Goal: Information Seeking & Learning: Check status

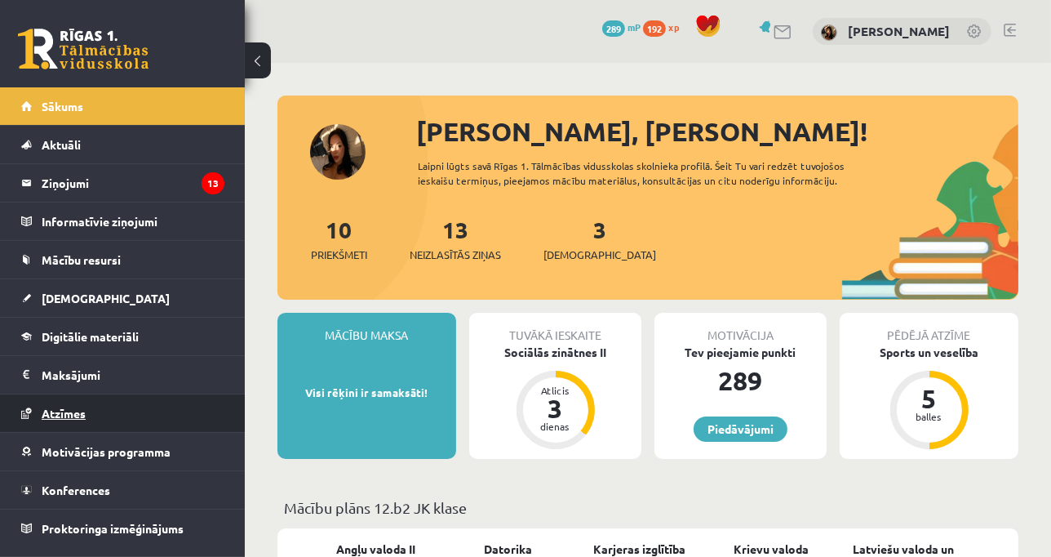
click at [77, 401] on link "Atzīmes" at bounding box center [122, 413] width 203 height 38
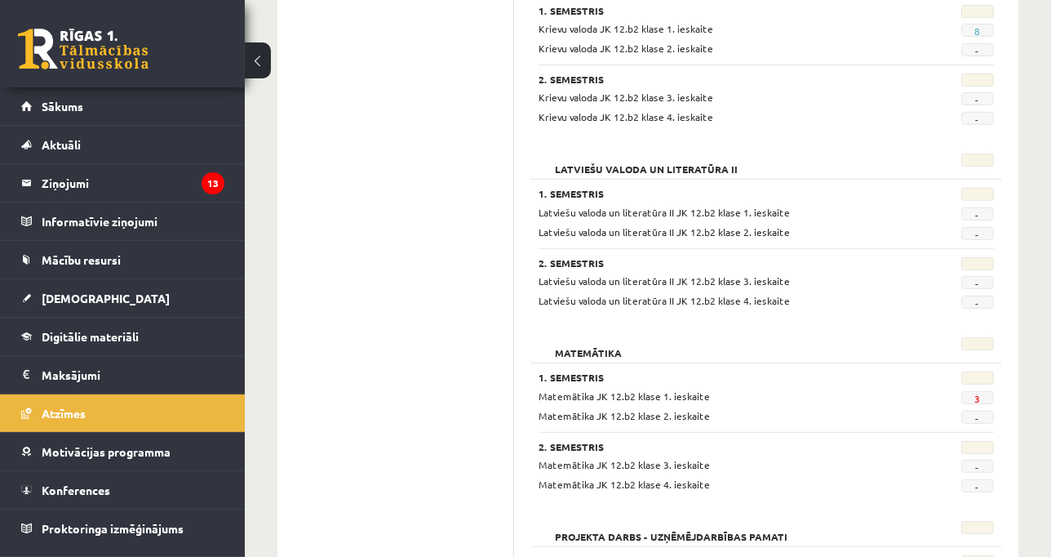
scroll to position [676, 0]
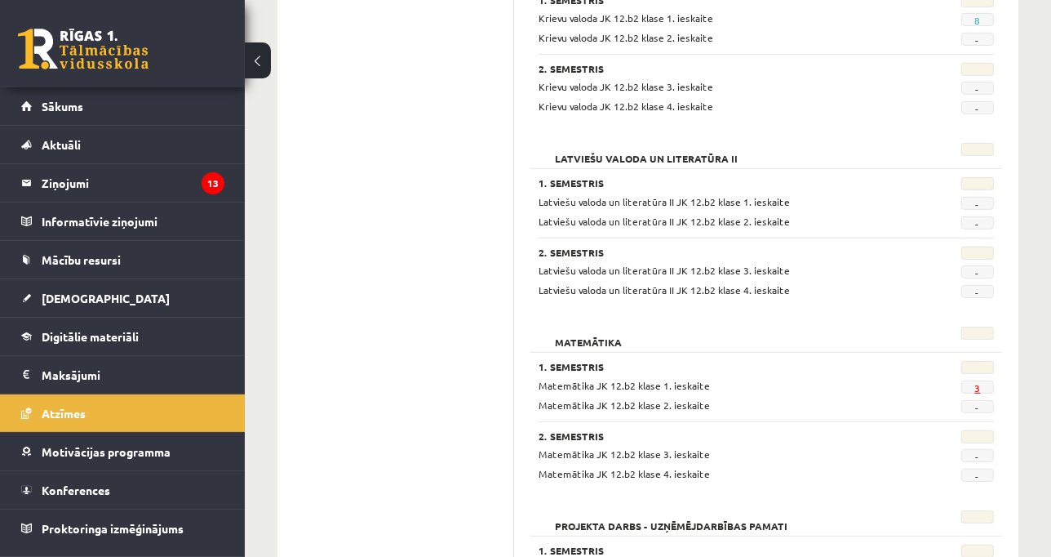
click at [977, 383] on link "3" at bounding box center [978, 387] width 6 height 13
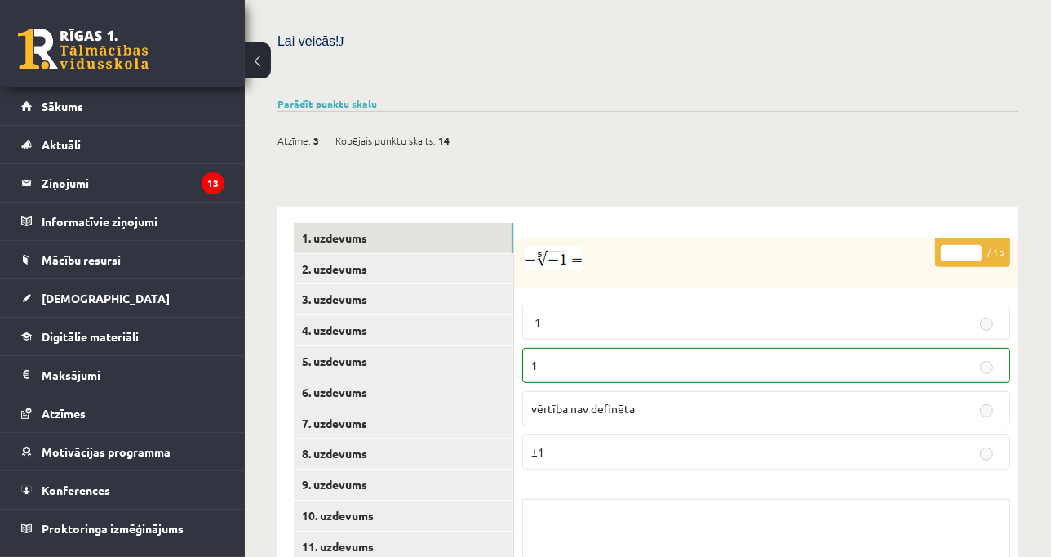
scroll to position [546, 0]
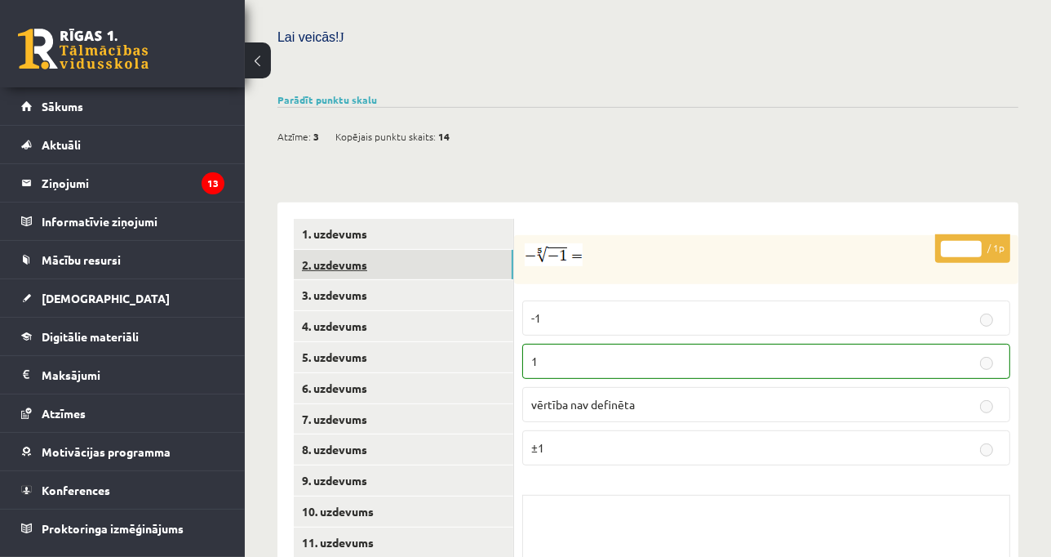
click at [329, 250] on link "2. uzdevums" at bounding box center [404, 265] width 220 height 30
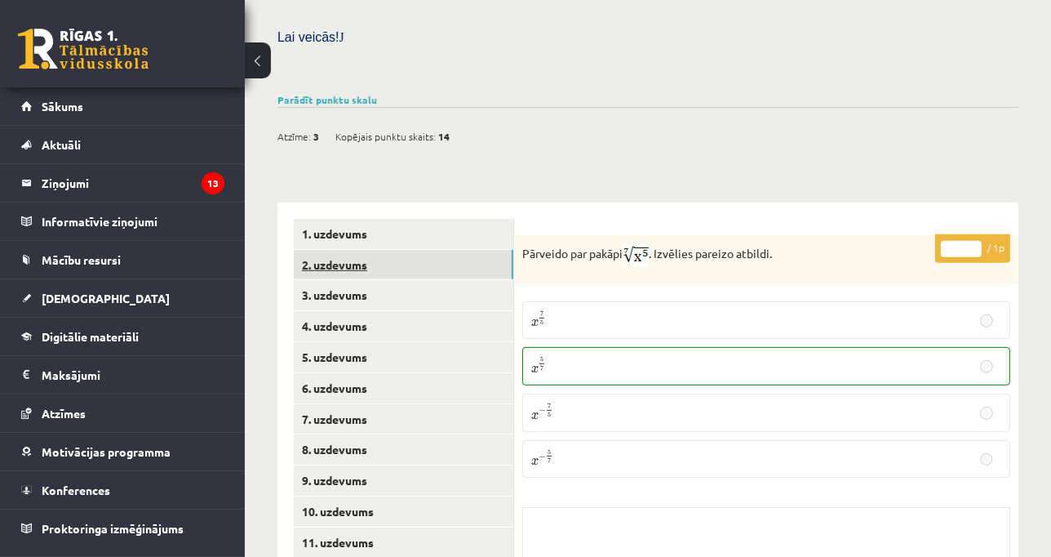
click at [343, 250] on link "2. uzdevums" at bounding box center [404, 265] width 220 height 30
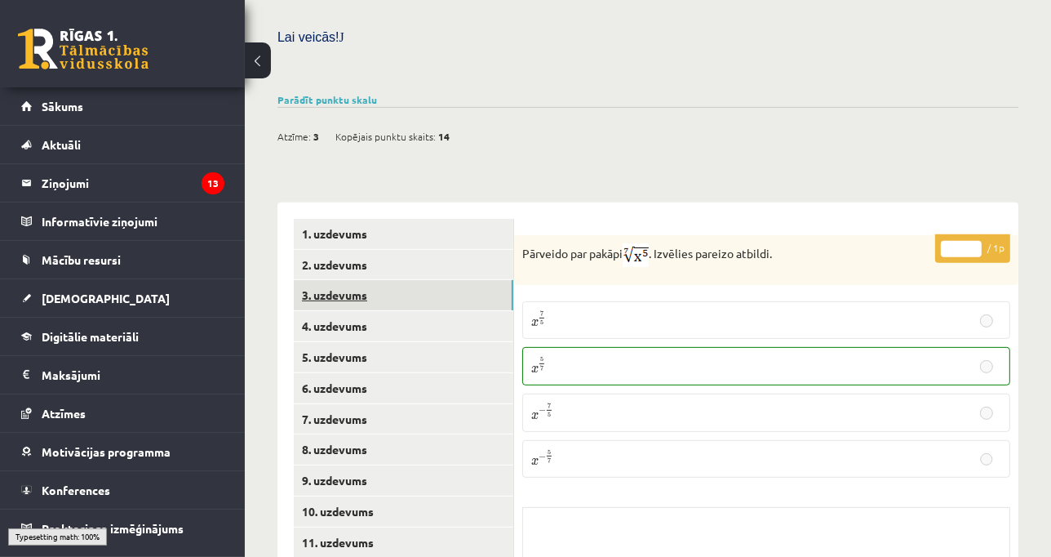
click at [354, 280] on link "3. uzdevums" at bounding box center [404, 295] width 220 height 30
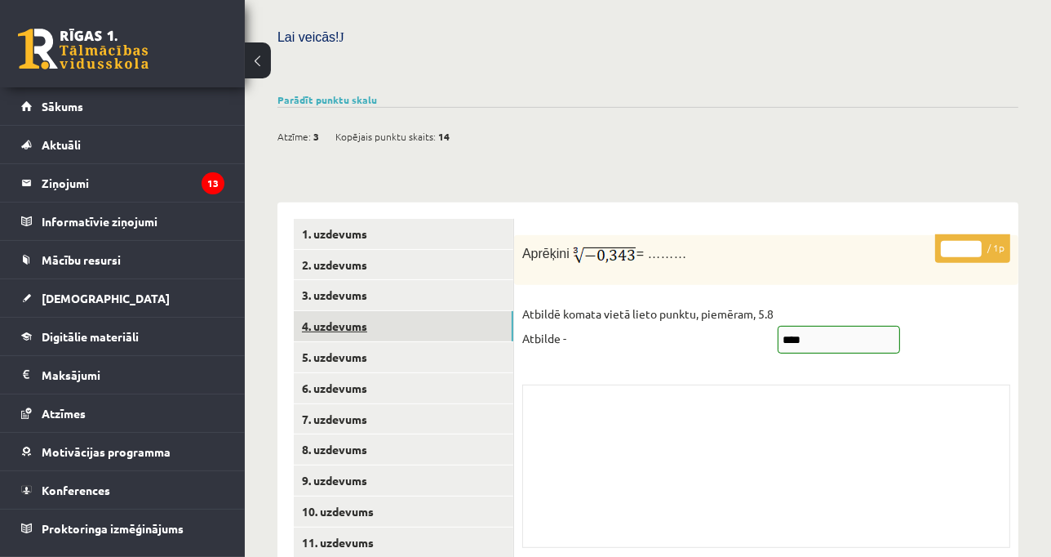
click at [356, 311] on link "4. uzdevums" at bounding box center [404, 326] width 220 height 30
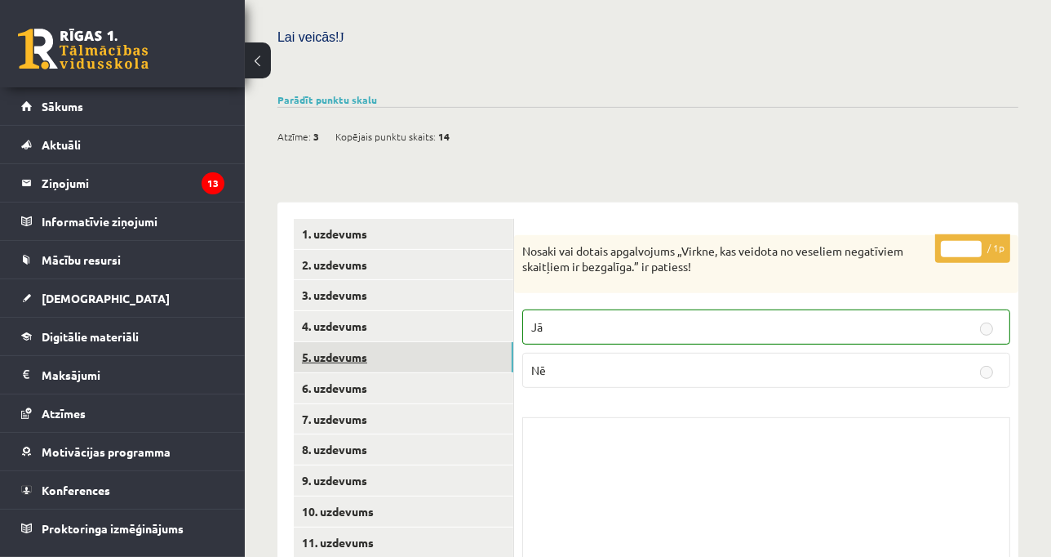
click at [362, 342] on link "5. uzdevums" at bounding box center [404, 357] width 220 height 30
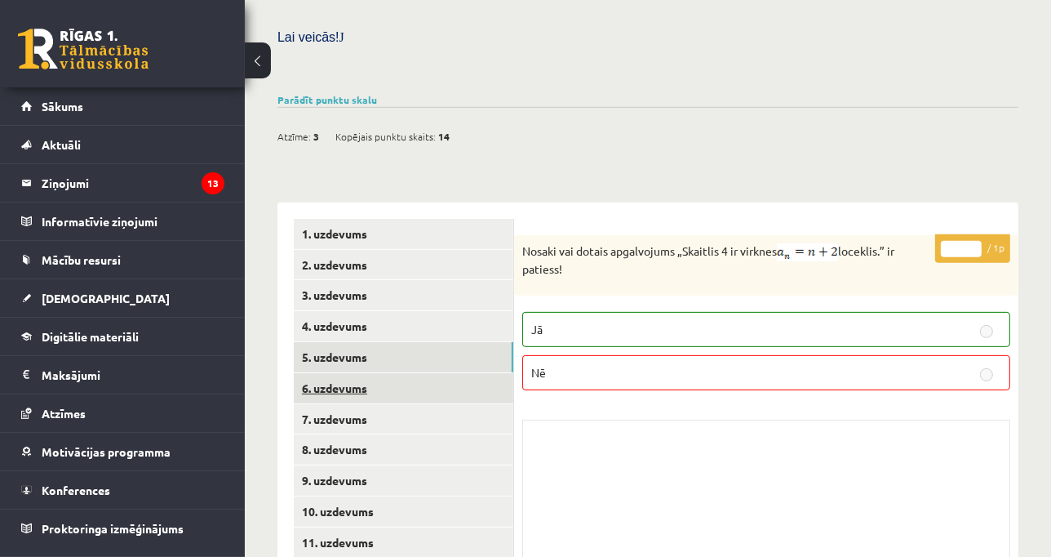
click at [356, 373] on link "6. uzdevums" at bounding box center [404, 388] width 220 height 30
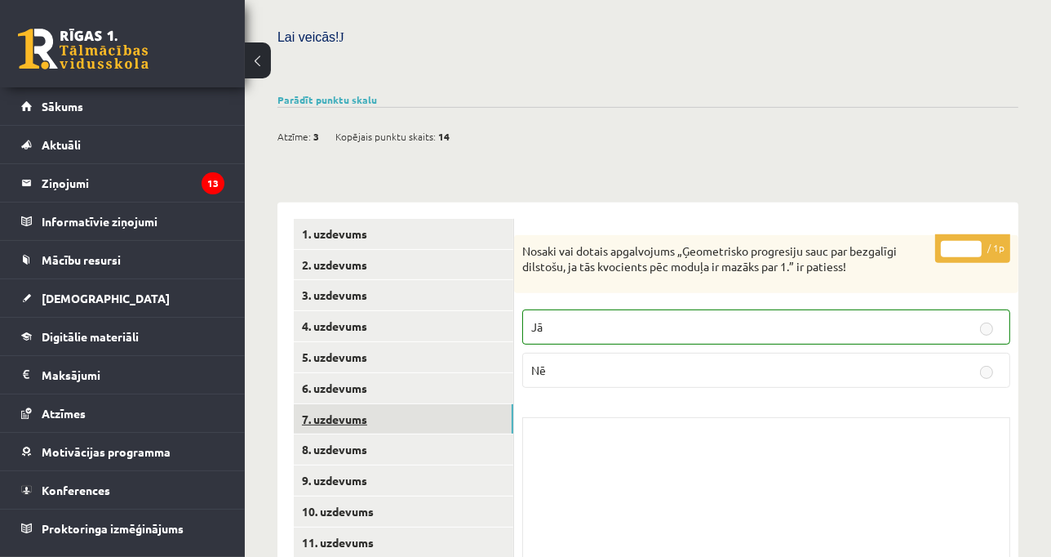
click at [353, 404] on link "7. uzdevums" at bounding box center [404, 419] width 220 height 30
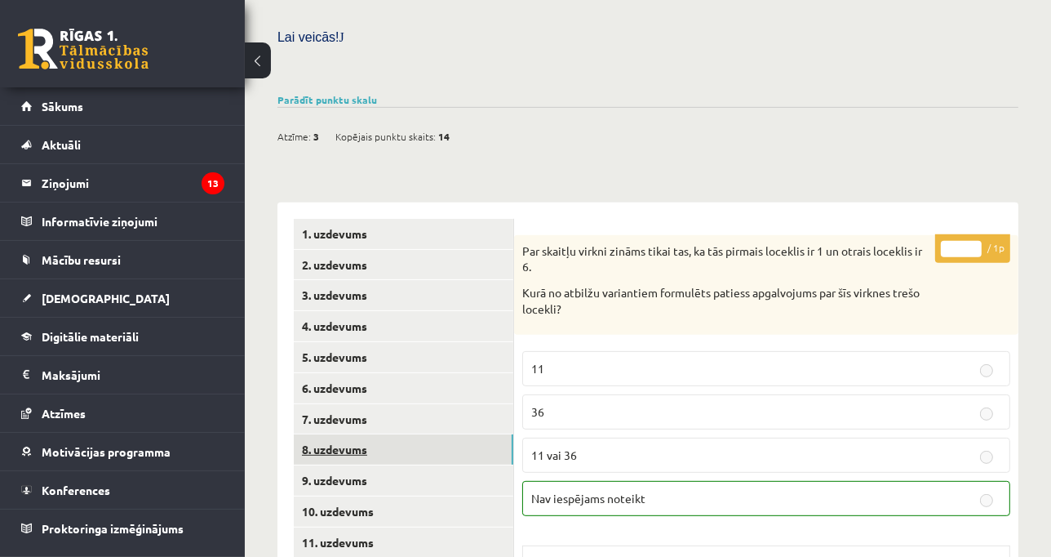
click at [358, 434] on link "8. uzdevums" at bounding box center [404, 449] width 220 height 30
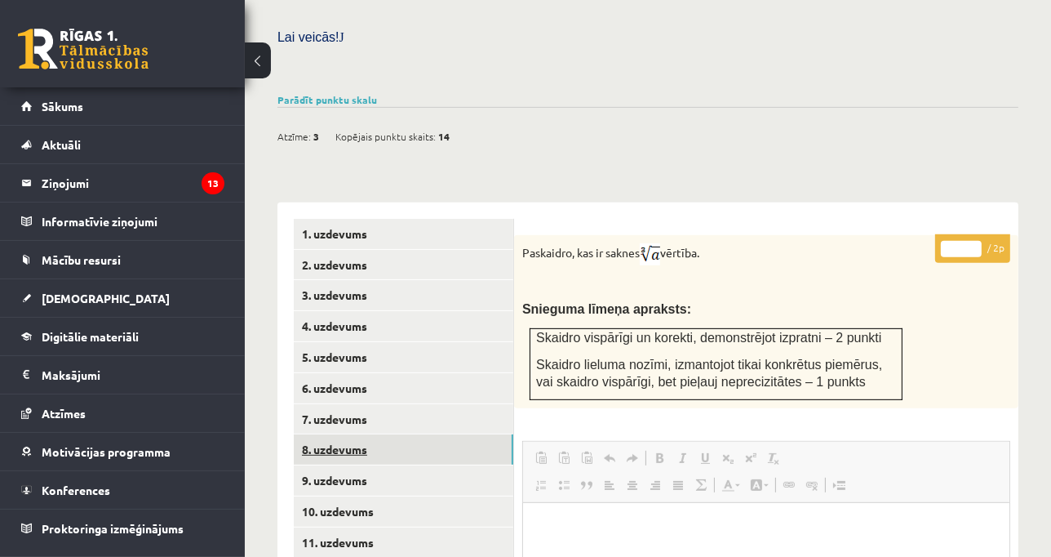
scroll to position [0, 0]
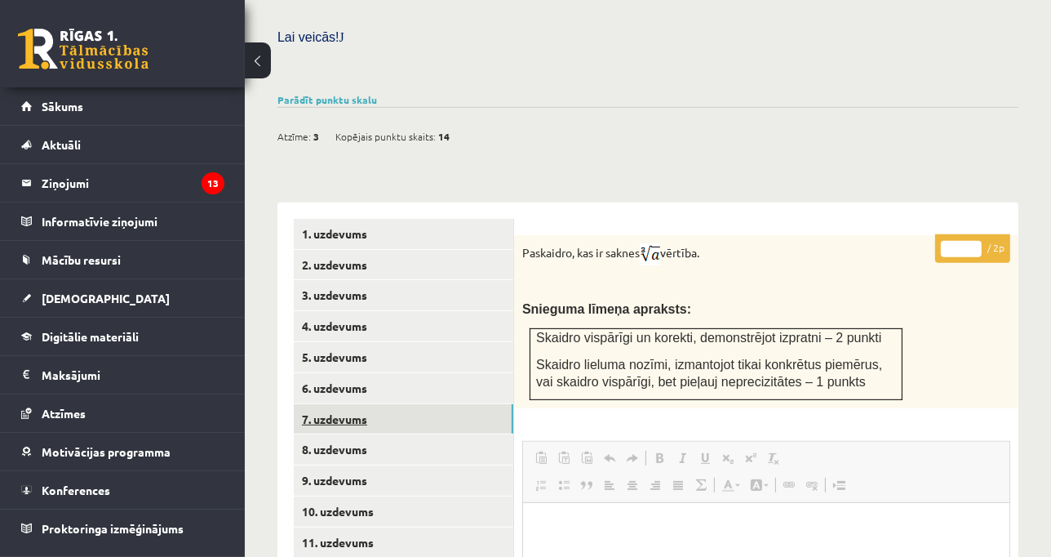
click at [353, 404] on link "7. uzdevums" at bounding box center [404, 419] width 220 height 30
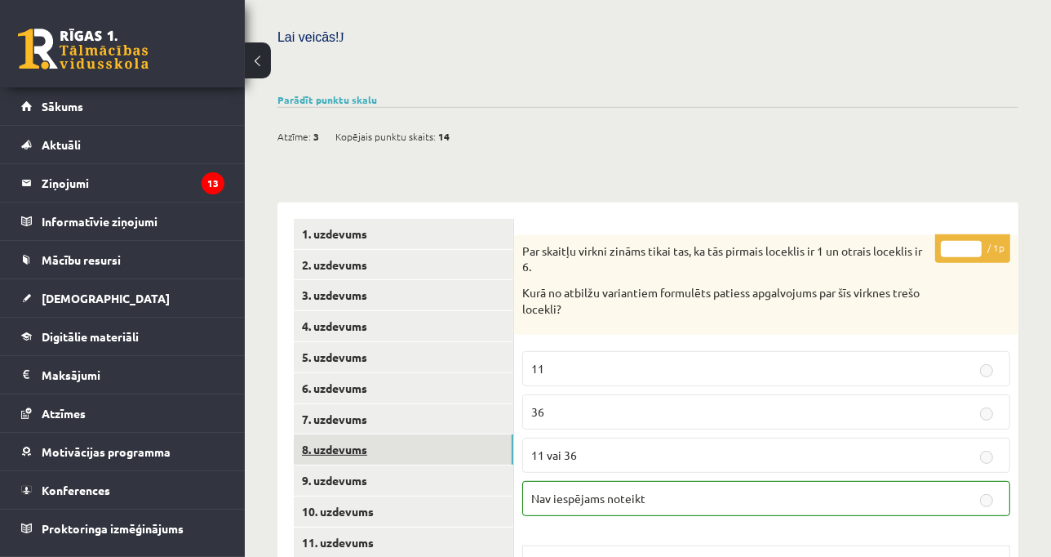
click at [354, 434] on link "8. uzdevums" at bounding box center [404, 449] width 220 height 30
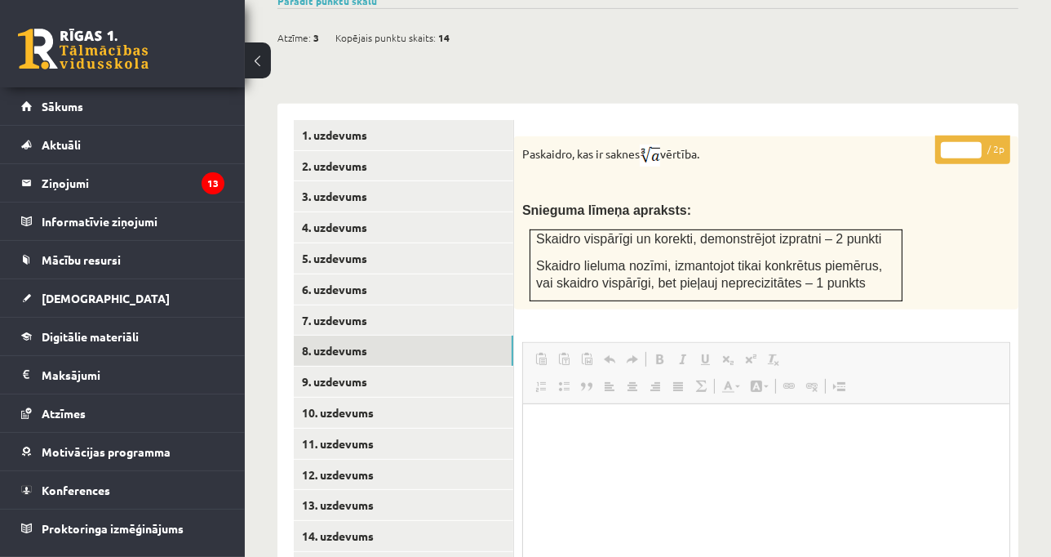
scroll to position [642, 0]
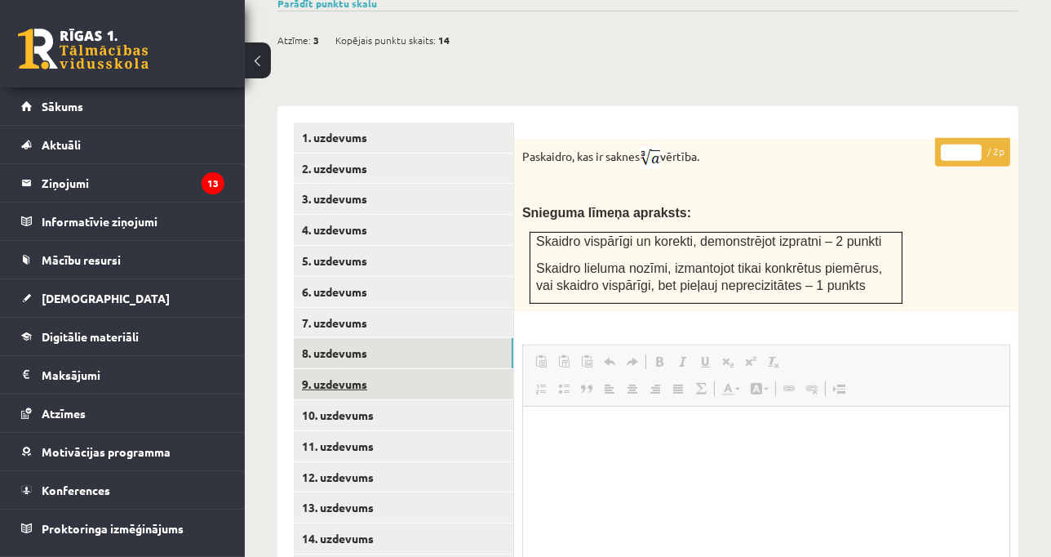
click at [436, 369] on link "9. uzdevums" at bounding box center [404, 384] width 220 height 30
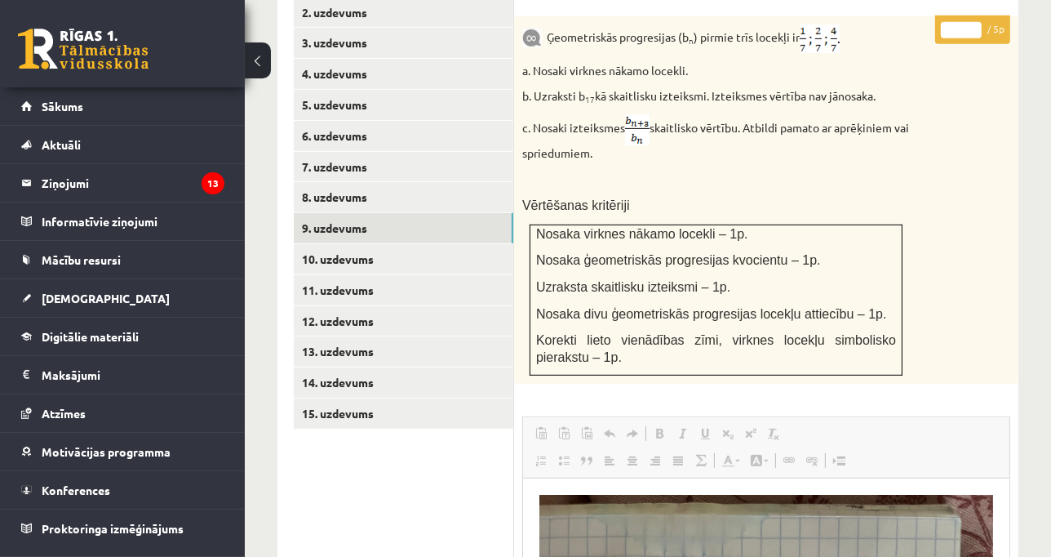
scroll to position [804, 0]
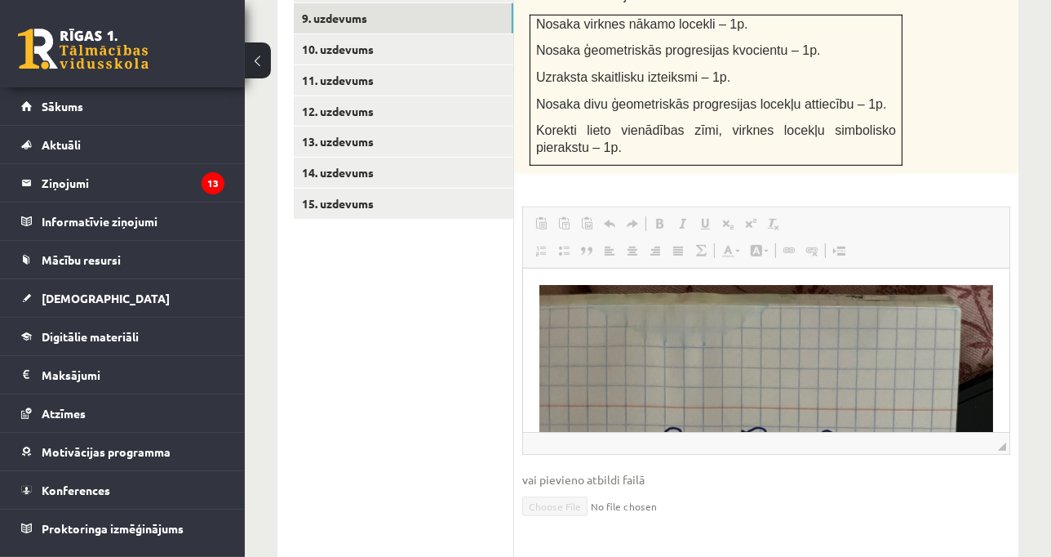
scroll to position [1098, 0]
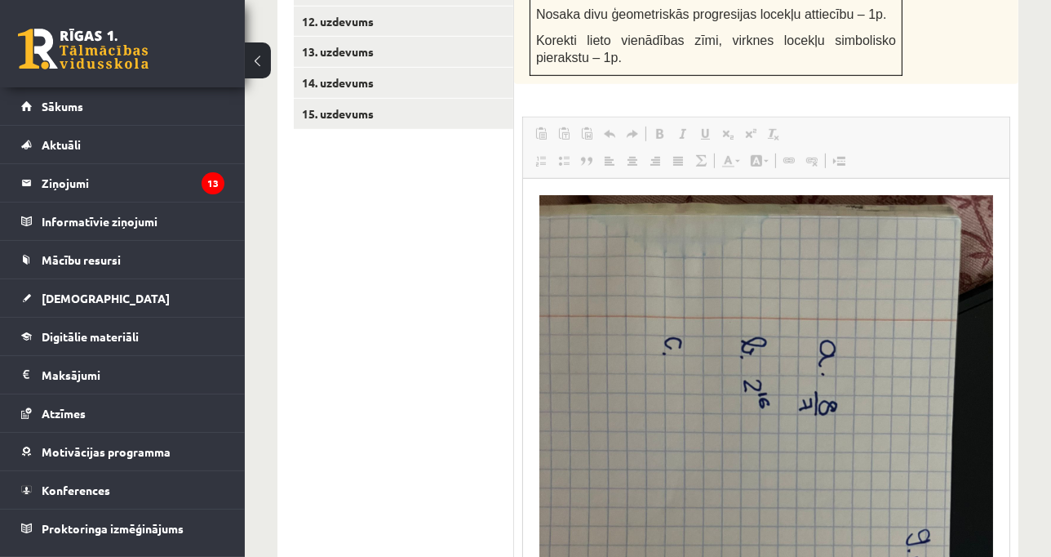
drag, startPoint x: 1005, startPoint y: 319, endPoint x: 1064, endPoint y: 593, distance: 279.7
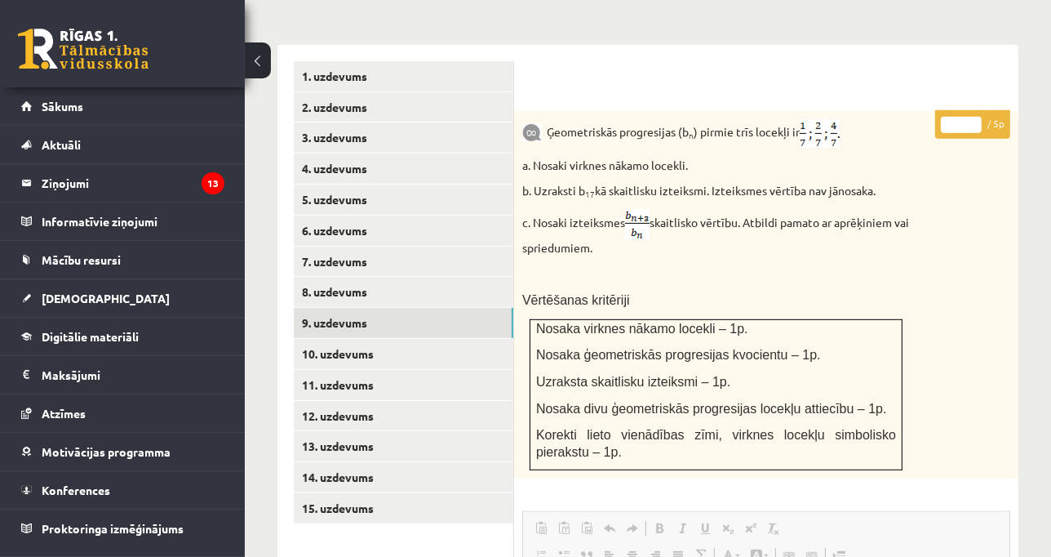
scroll to position [715, 0]
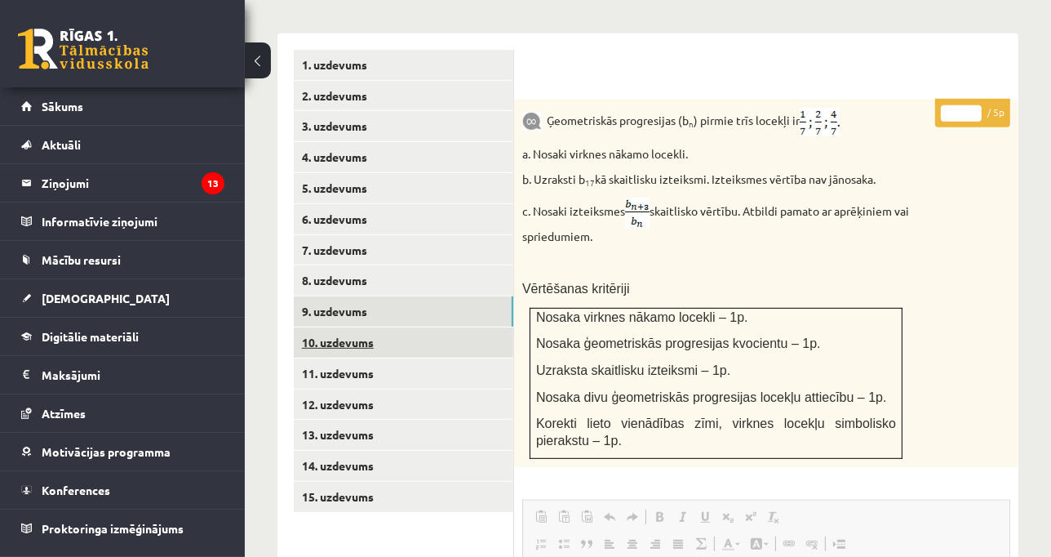
click at [358, 327] on link "10. uzdevums" at bounding box center [404, 342] width 220 height 30
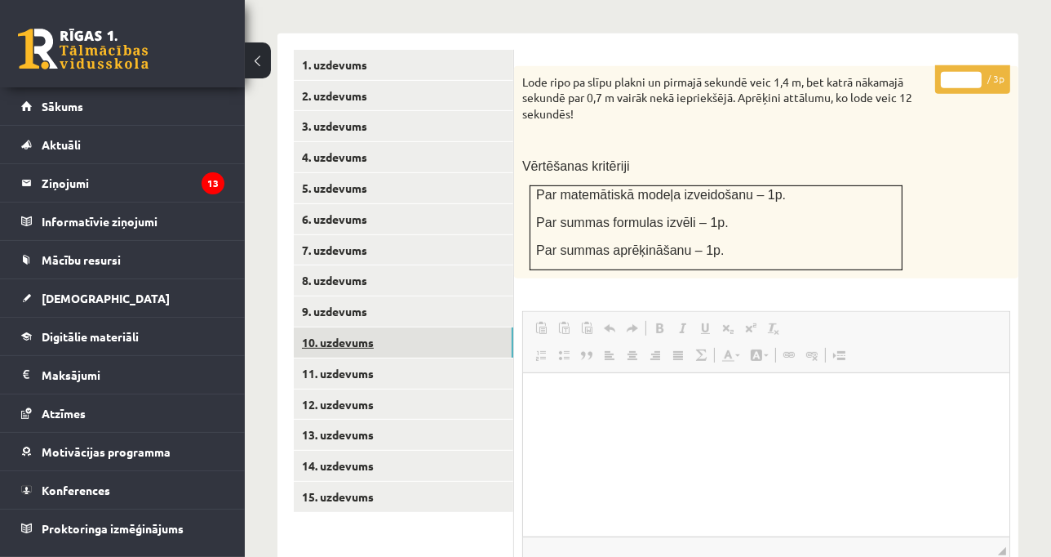
scroll to position [0, 0]
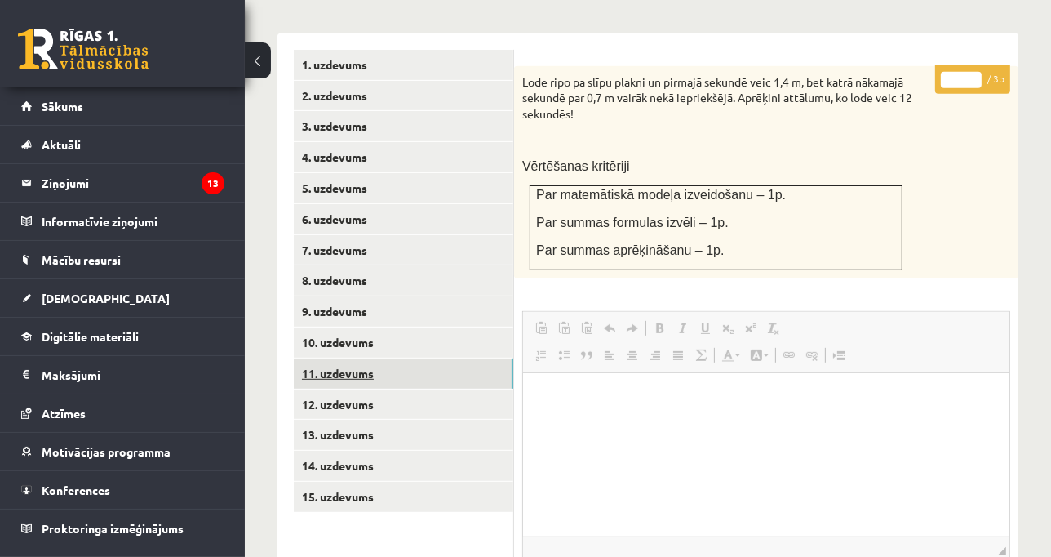
click at [334, 358] on link "11. uzdevums" at bounding box center [404, 373] width 220 height 30
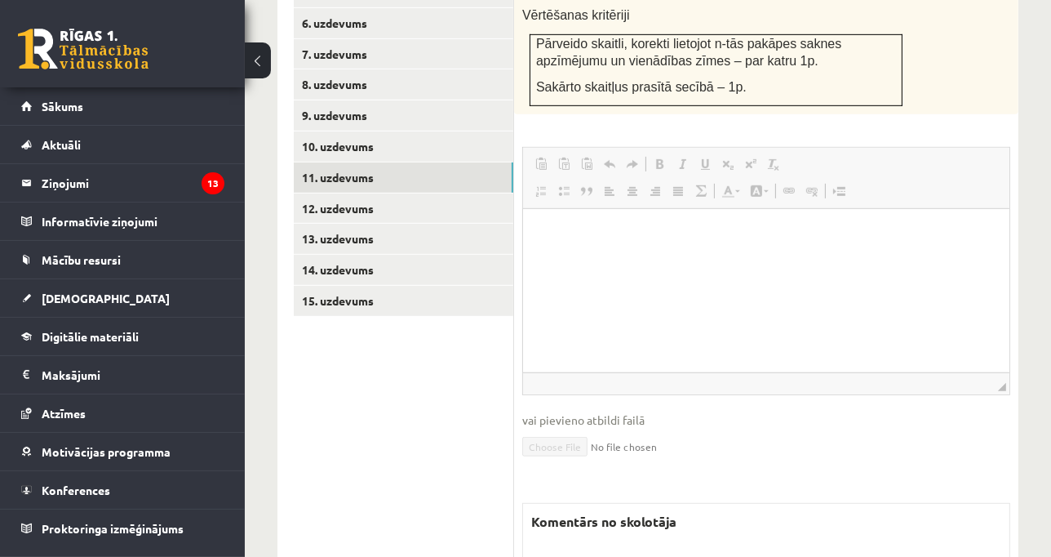
scroll to position [917, 0]
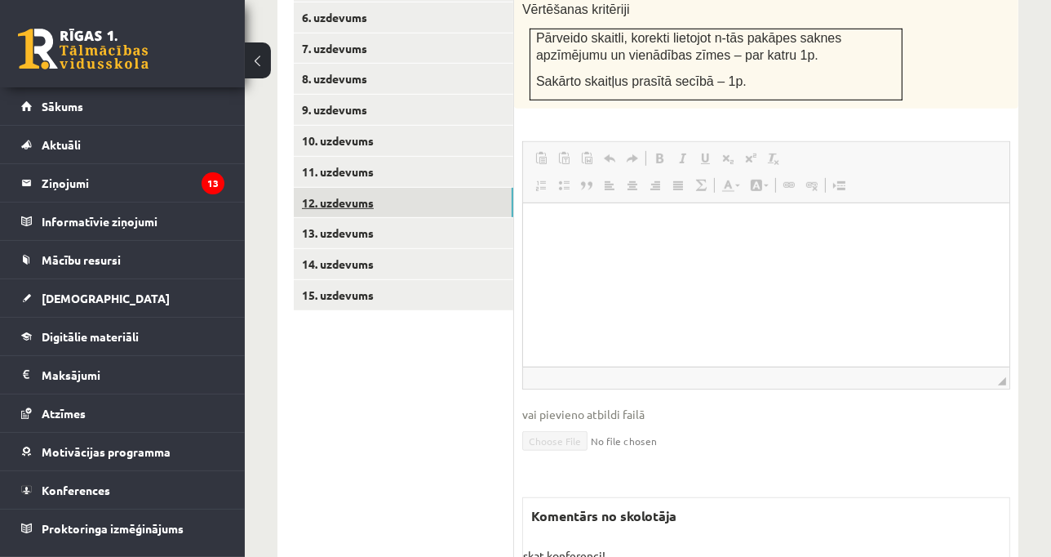
click at [420, 188] on link "12. uzdevums" at bounding box center [404, 203] width 220 height 30
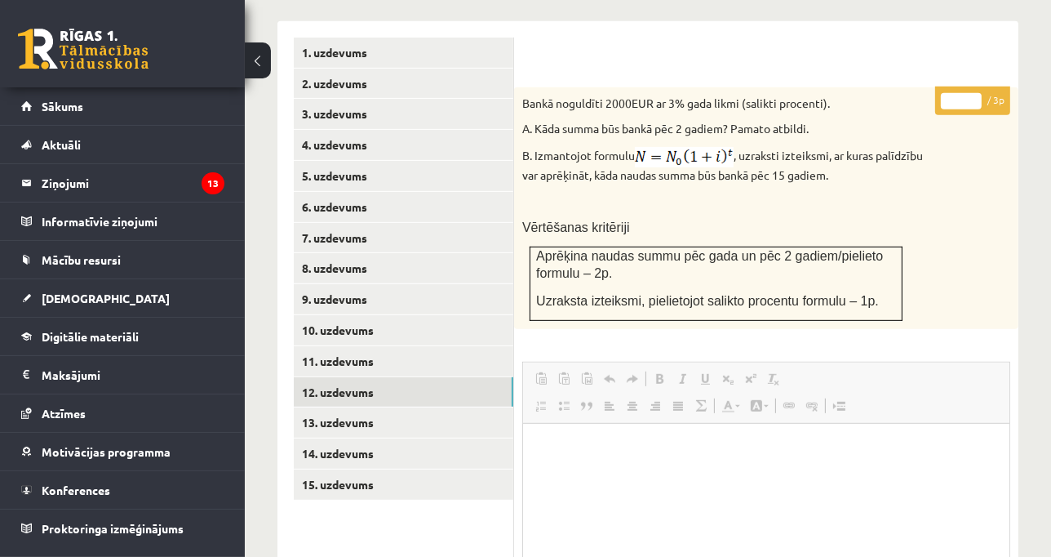
scroll to position [736, 0]
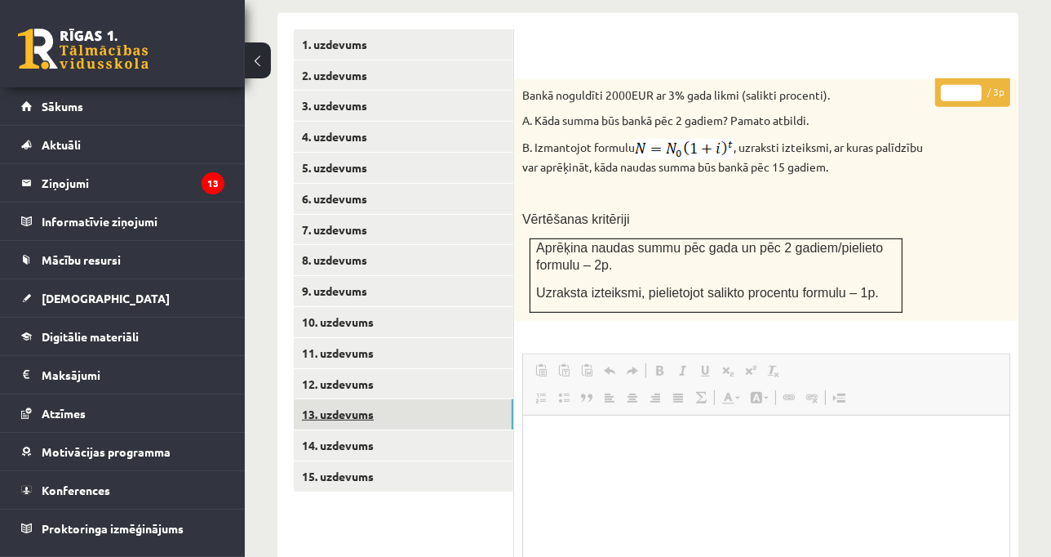
click at [453, 399] on link "13. uzdevums" at bounding box center [404, 414] width 220 height 30
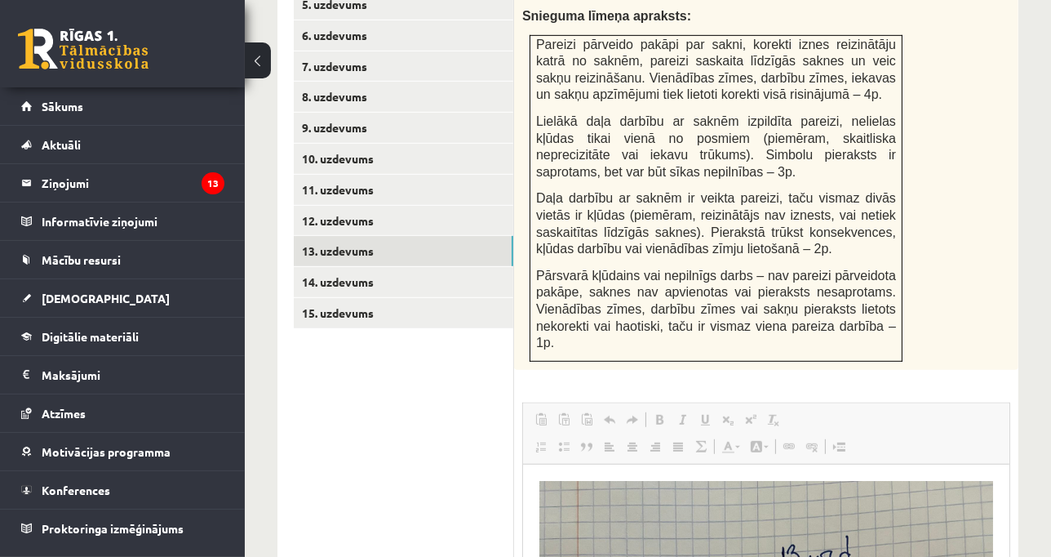
scroll to position [890, 0]
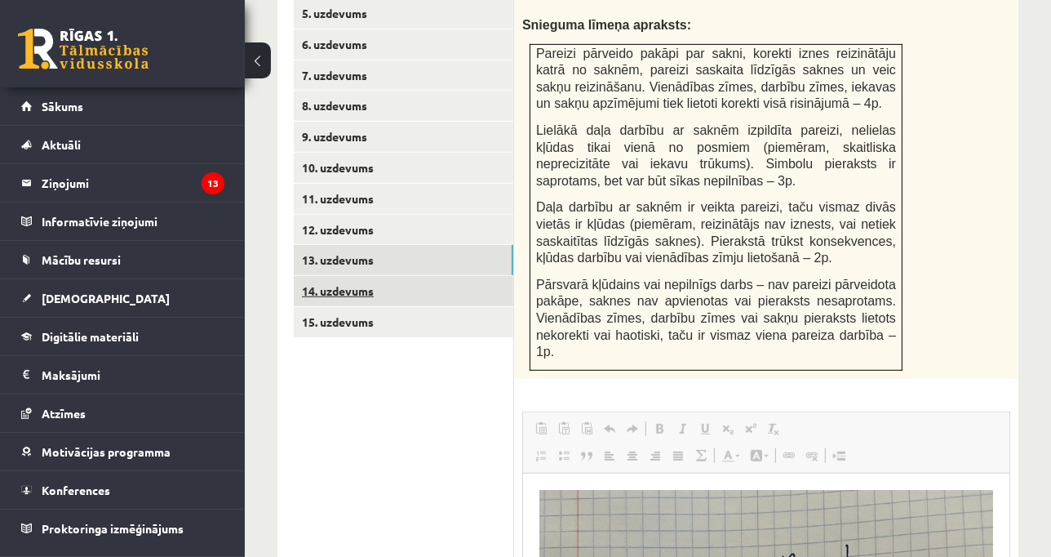
click at [344, 276] on link "14. uzdevums" at bounding box center [404, 291] width 220 height 30
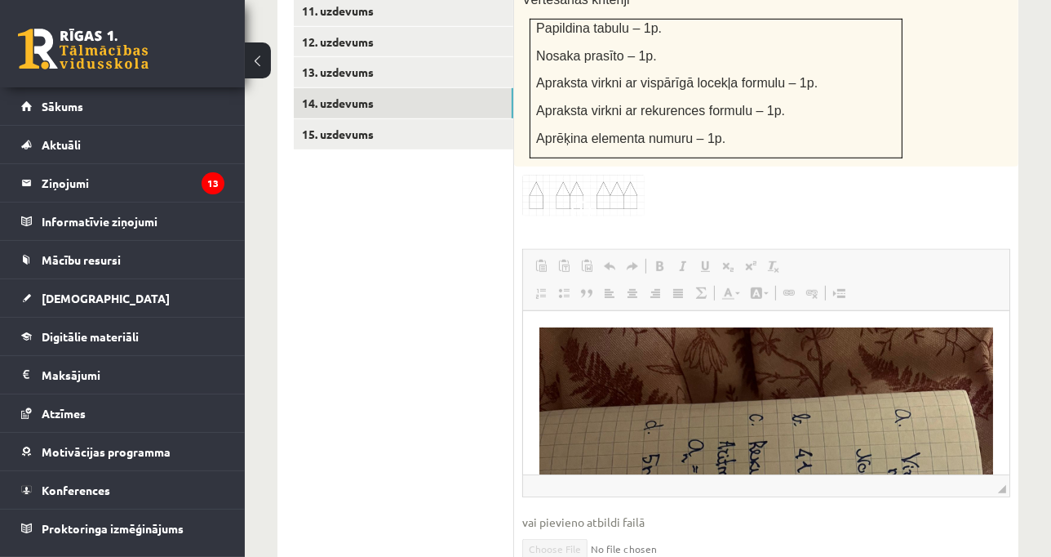
scroll to position [1276, 0]
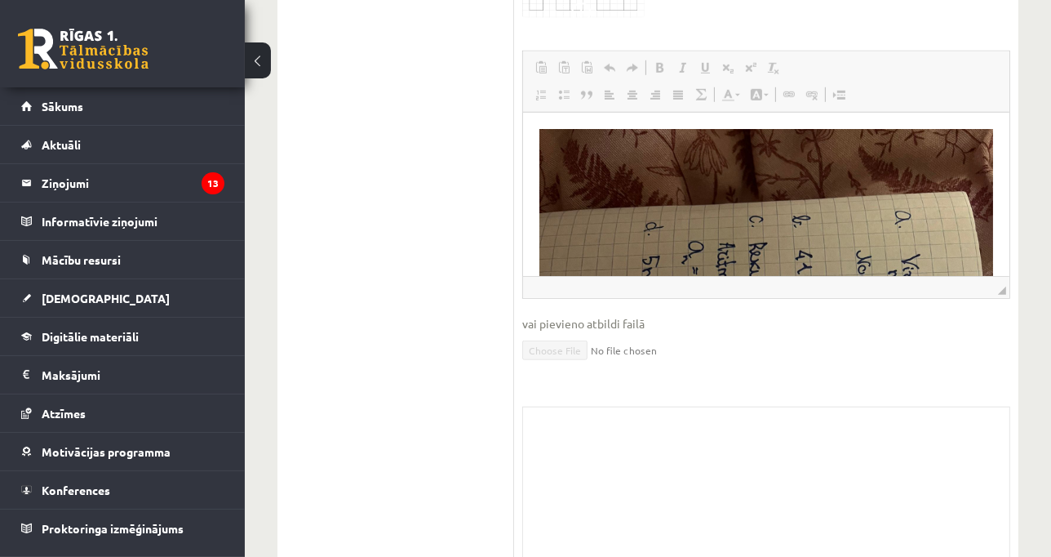
click at [1003, 276] on span "◢ Elements path" at bounding box center [766, 287] width 487 height 22
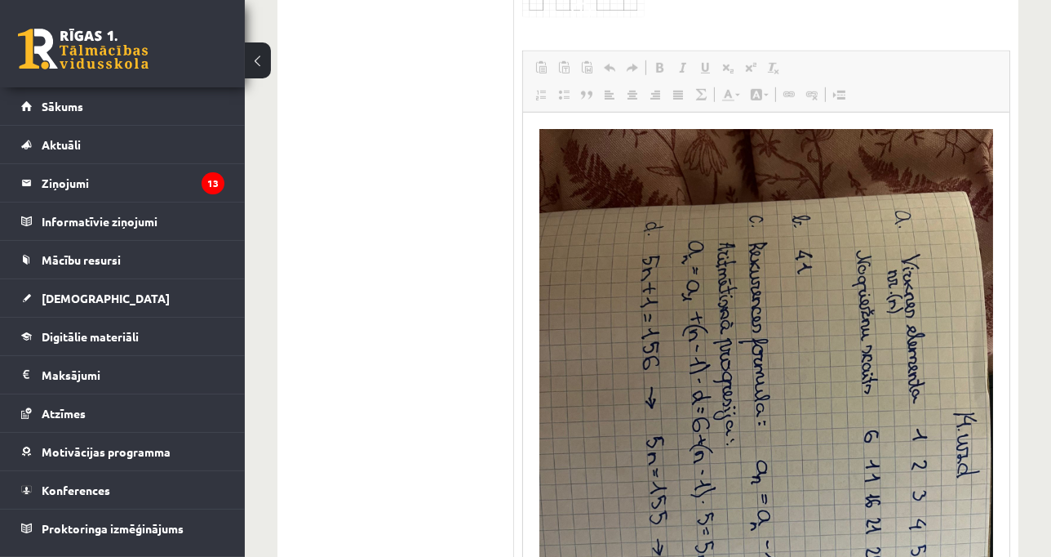
drag, startPoint x: 1005, startPoint y: 219, endPoint x: 1042, endPoint y: 592, distance: 375.0
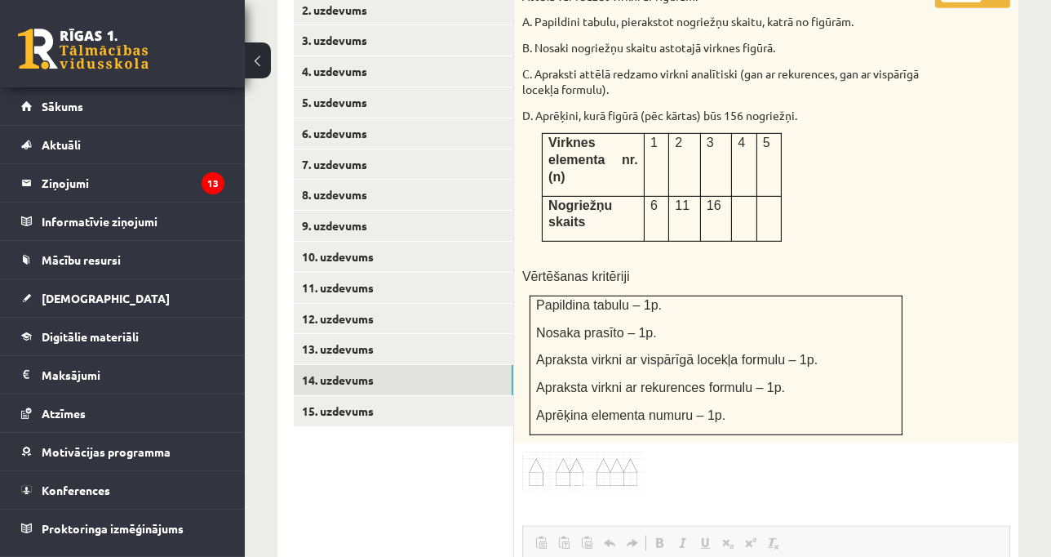
scroll to position [793, 0]
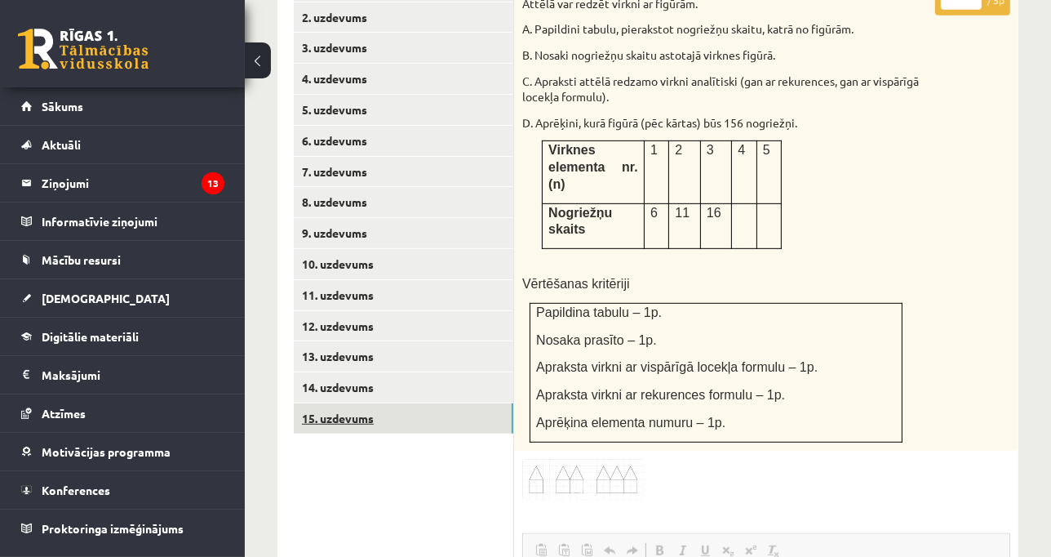
click at [429, 403] on link "15. uzdevums" at bounding box center [404, 418] width 220 height 30
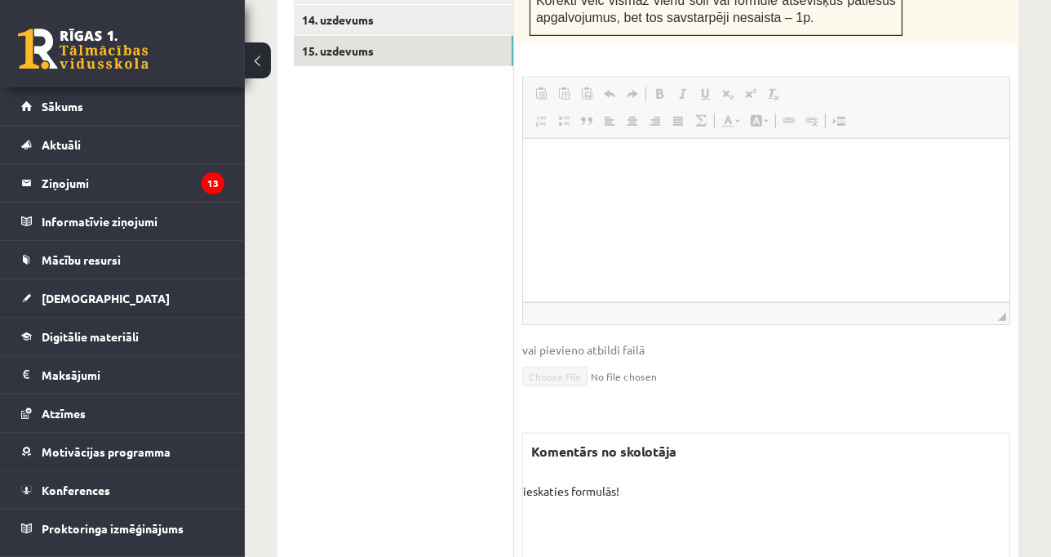
scroll to position [1220, 0]
